Goal: Information Seeking & Learning: Find specific fact

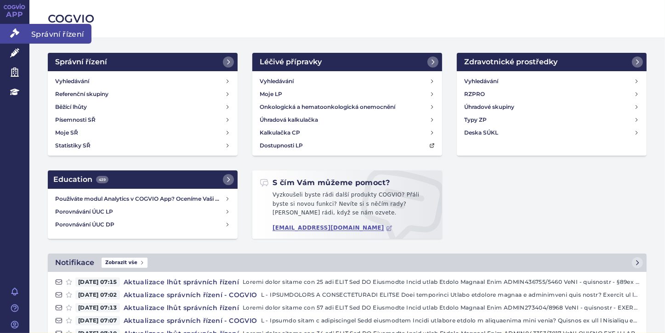
click at [15, 35] on icon at bounding box center [14, 32] width 9 height 9
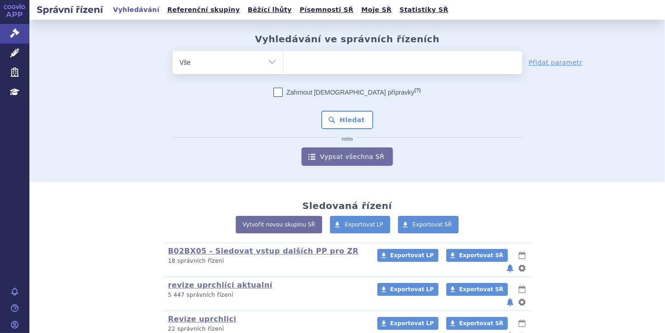
click at [349, 63] on ul at bounding box center [403, 60] width 239 height 19
click at [284, 63] on select at bounding box center [283, 62] width 0 height 23
paste input "FILSUVEZ"
type input "FILSUVEZ"
select select "FILSUVEZ"
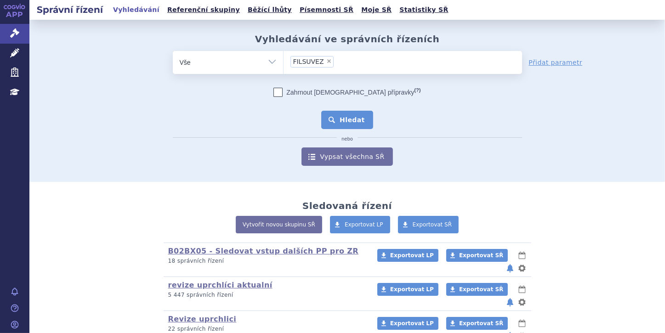
click at [352, 123] on button "Hledat" at bounding box center [347, 120] width 52 height 18
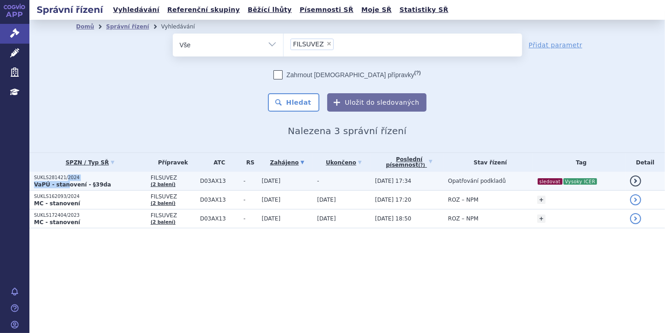
click at [63, 180] on td "SUKLS281421/2024 VaPÚ - stanovení - §39da" at bounding box center [87, 181] width 117 height 19
click at [61, 182] on strong "VaPÚ - stanovení - §39da" at bounding box center [72, 185] width 77 height 6
click at [58, 184] on strong "VaPÚ - stanovení - §39da" at bounding box center [72, 185] width 77 height 6
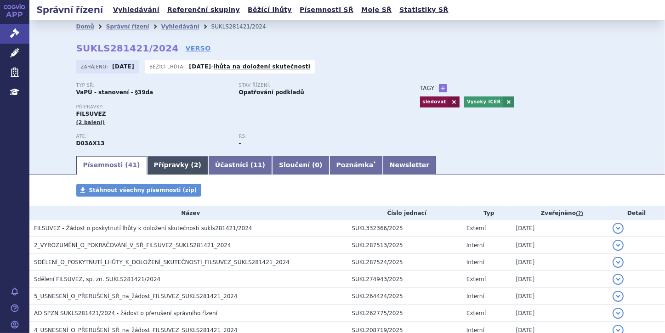
click at [172, 173] on link "Přípravky ( 2 )" at bounding box center [177, 165] width 61 height 18
